Goal: Task Accomplishment & Management: Manage account settings

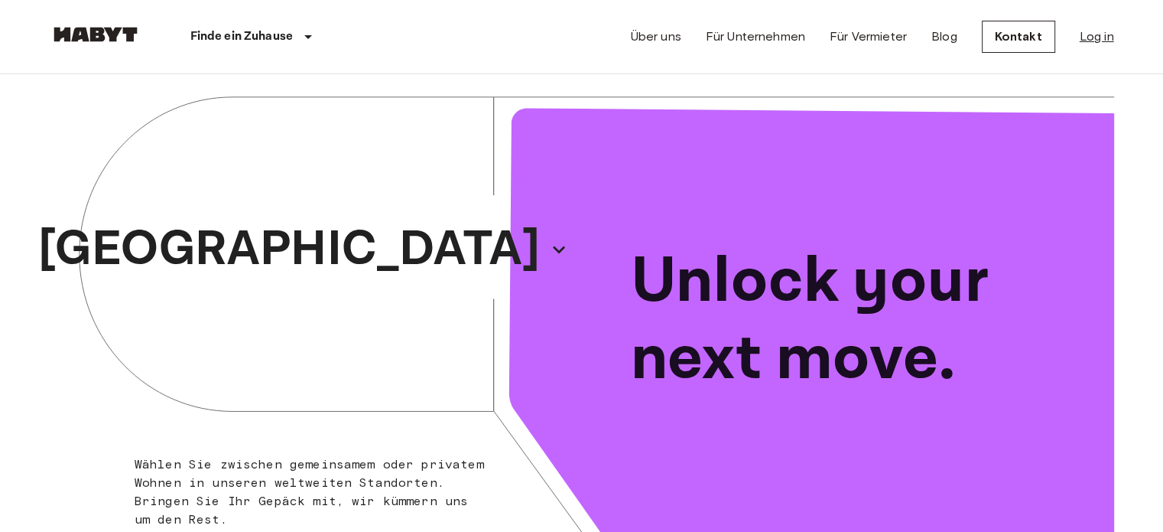
click at [1107, 37] on link "Log in" at bounding box center [1097, 37] width 34 height 18
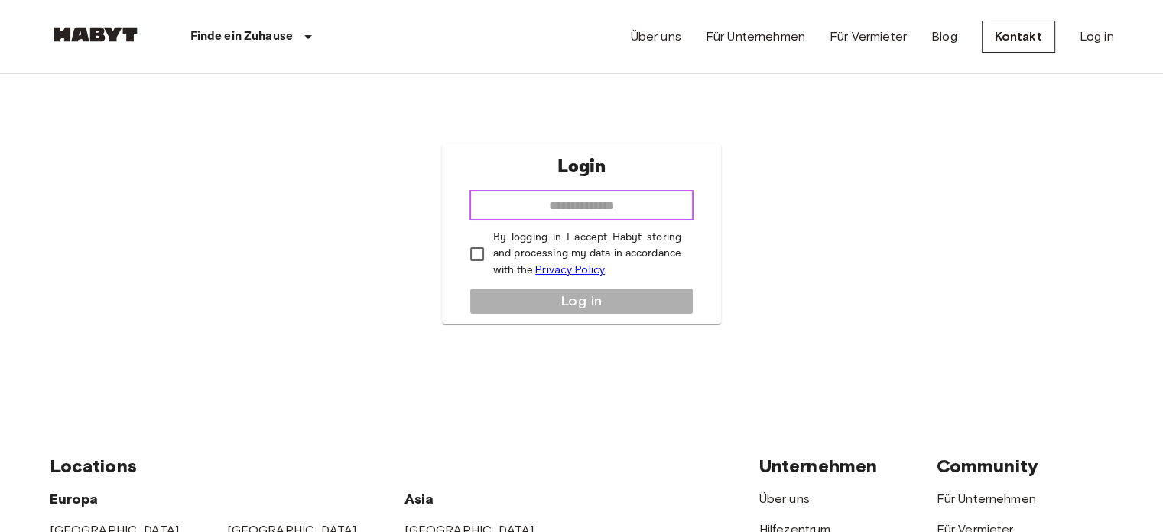
click at [652, 204] on input "email" at bounding box center [582, 205] width 224 height 31
type input "**********"
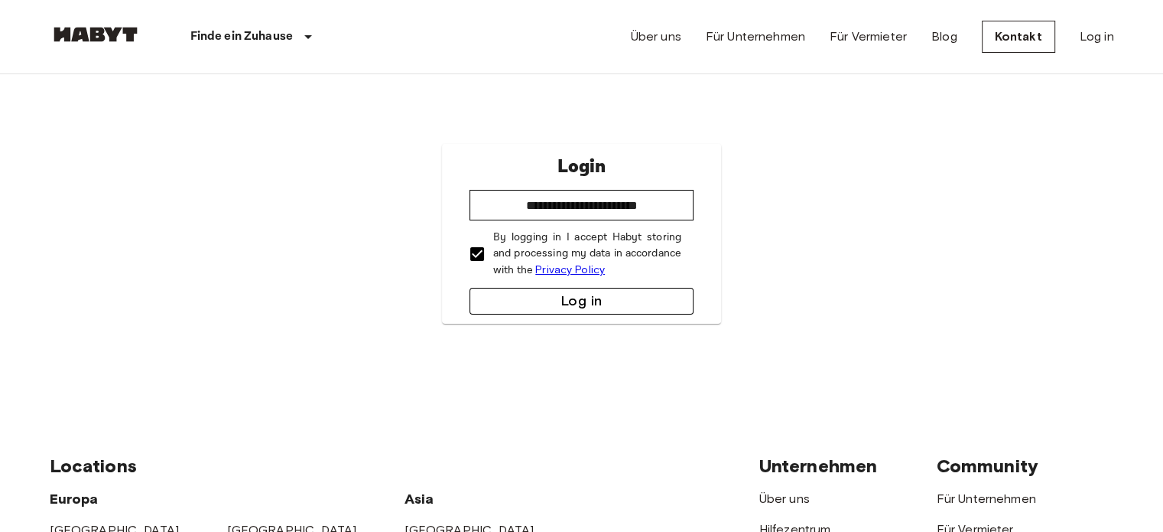
click at [545, 307] on button "Log in" at bounding box center [582, 301] width 224 height 27
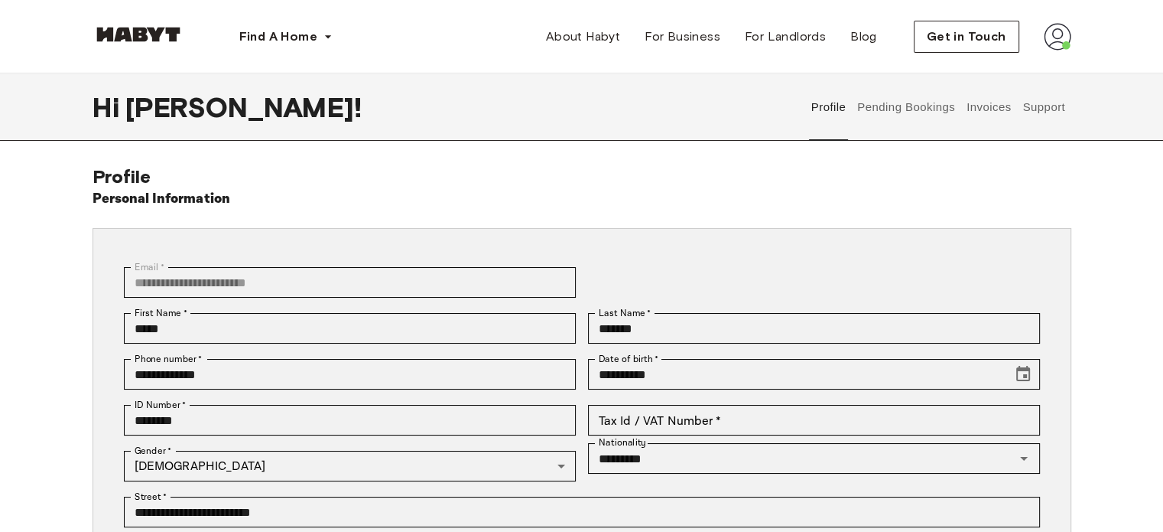
click at [931, 111] on button "Pending Bookings" at bounding box center [907, 106] width 102 height 67
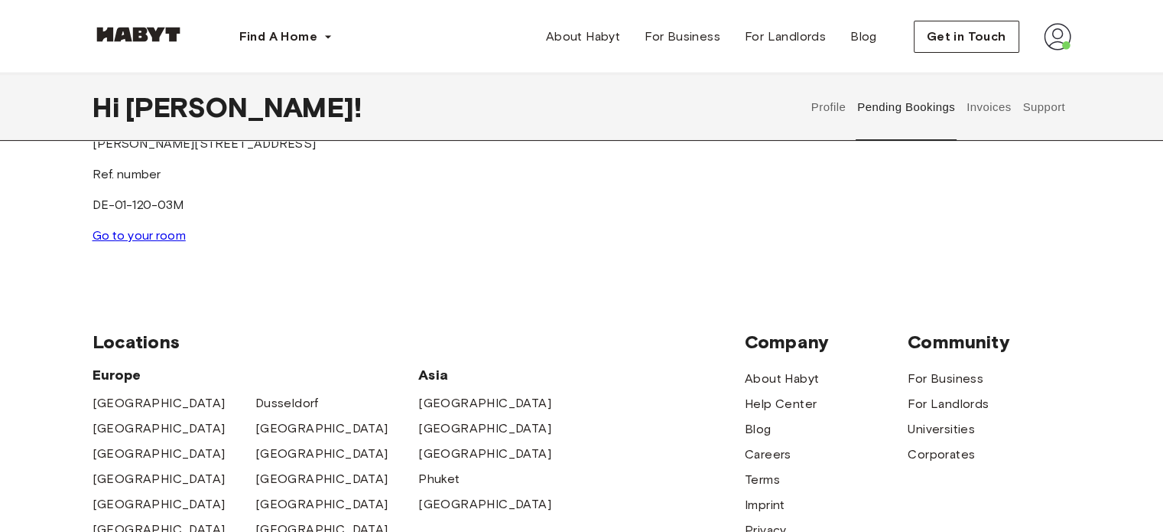
scroll to position [303, 0]
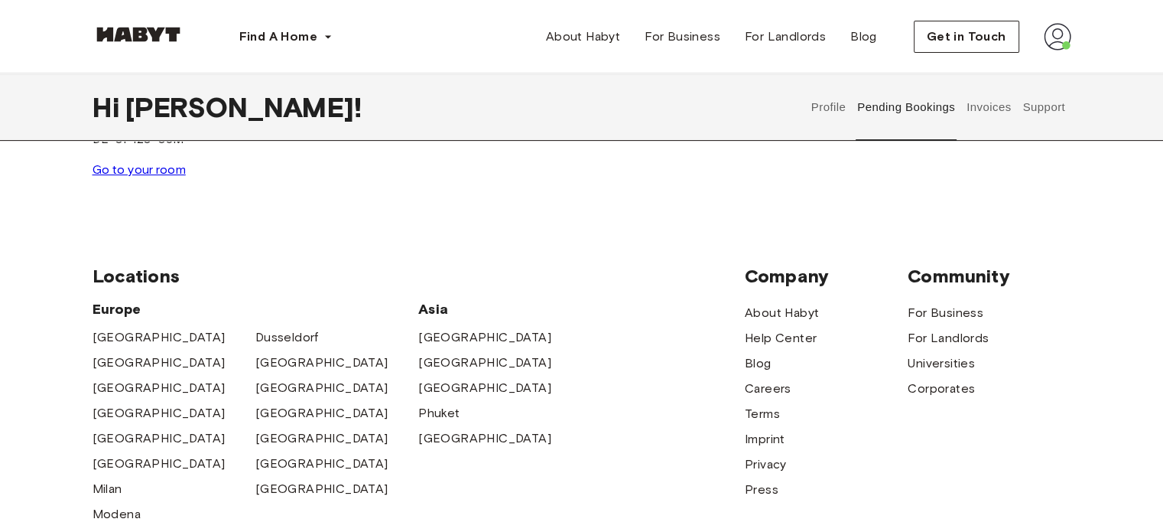
click at [1065, 39] on img at bounding box center [1058, 37] width 28 height 28
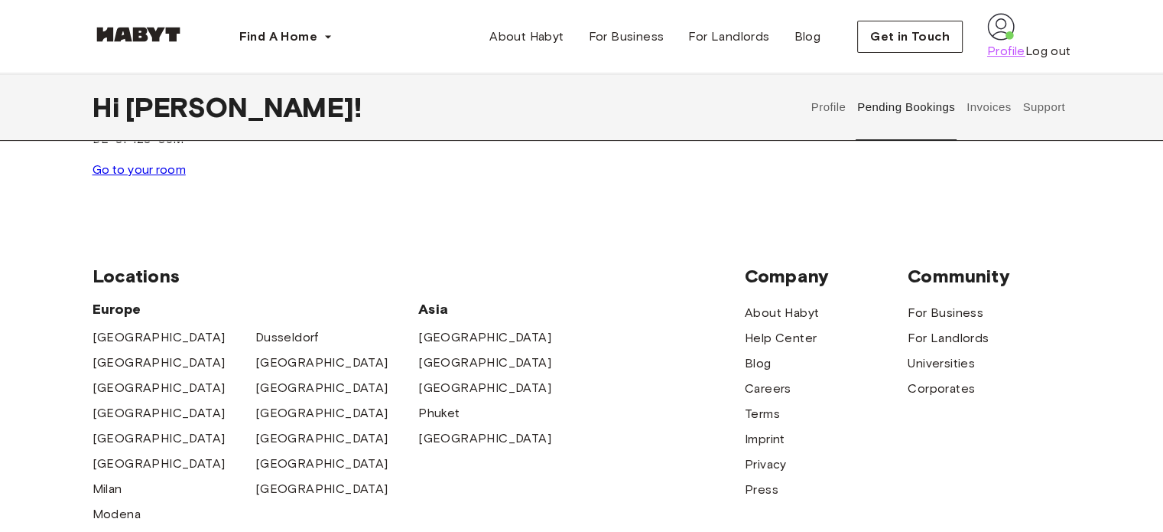
click at [1021, 60] on span "Profile" at bounding box center [1006, 51] width 38 height 18
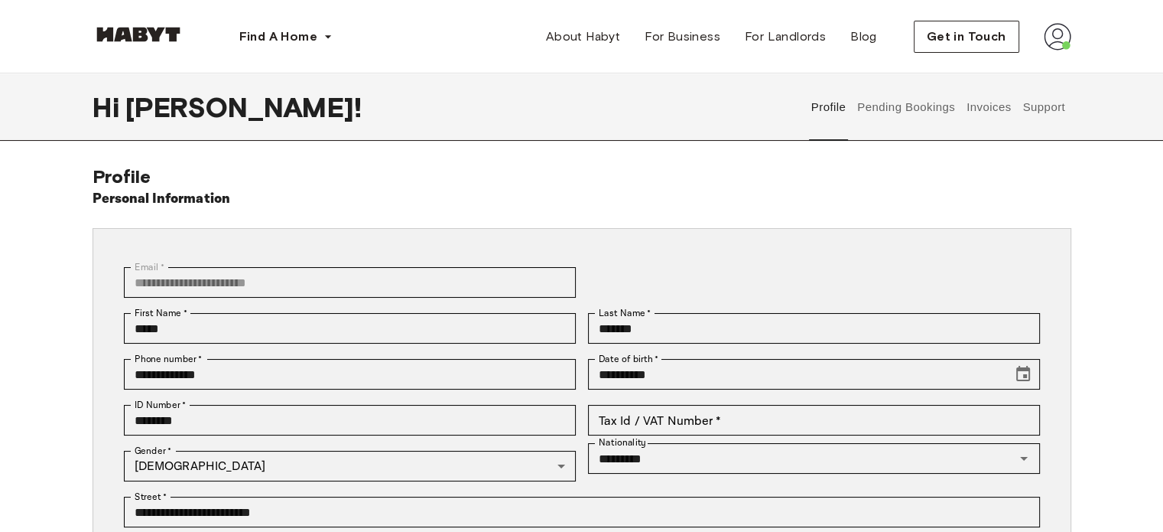
click at [993, 99] on button "Invoices" at bounding box center [989, 106] width 48 height 67
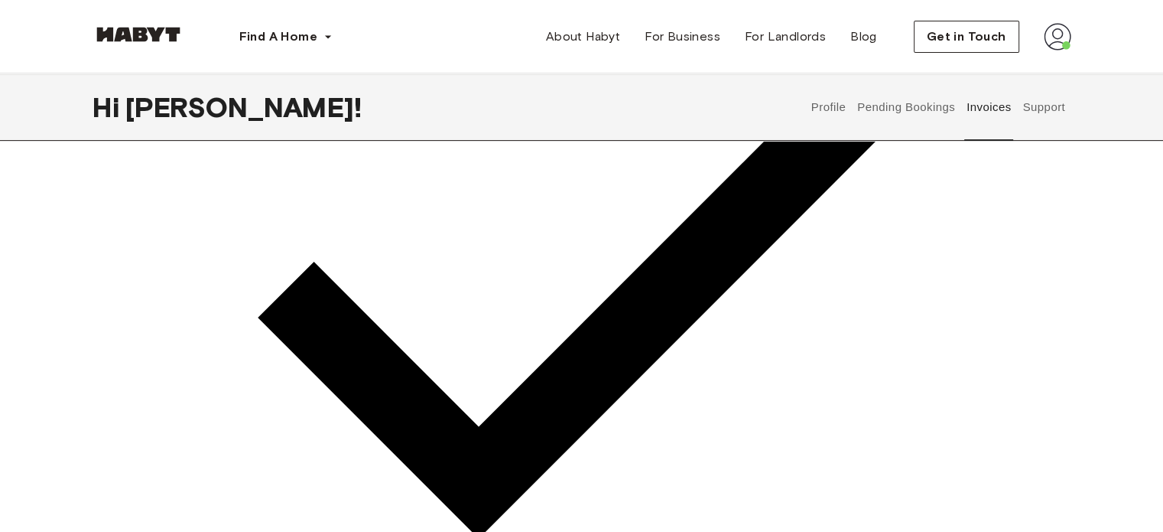
scroll to position [428, 0]
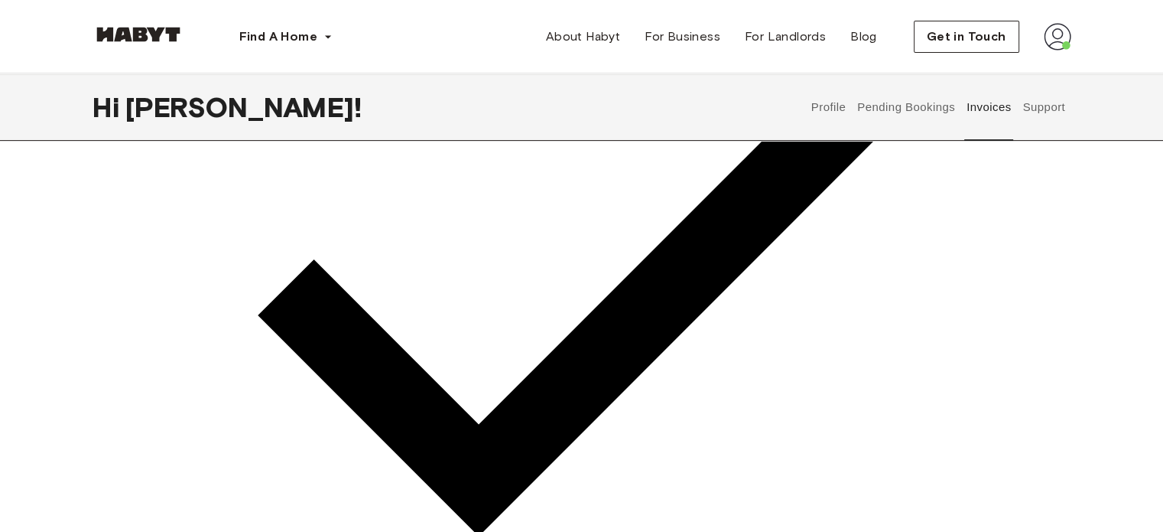
click at [1043, 107] on button "Support" at bounding box center [1044, 106] width 47 height 67
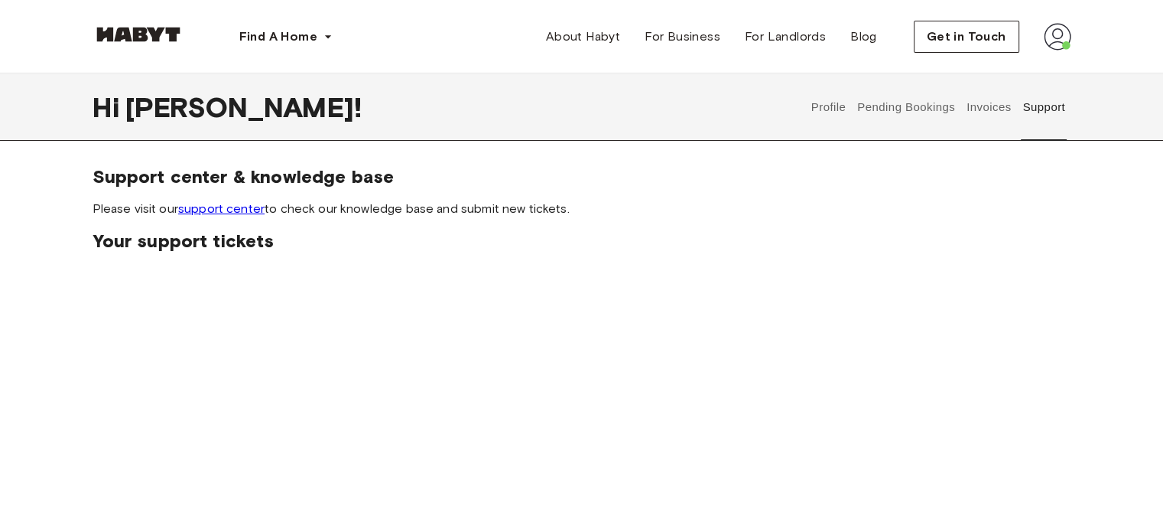
click at [246, 207] on link "support center" at bounding box center [221, 208] width 86 height 15
